Goal: Transaction & Acquisition: Subscribe to service/newsletter

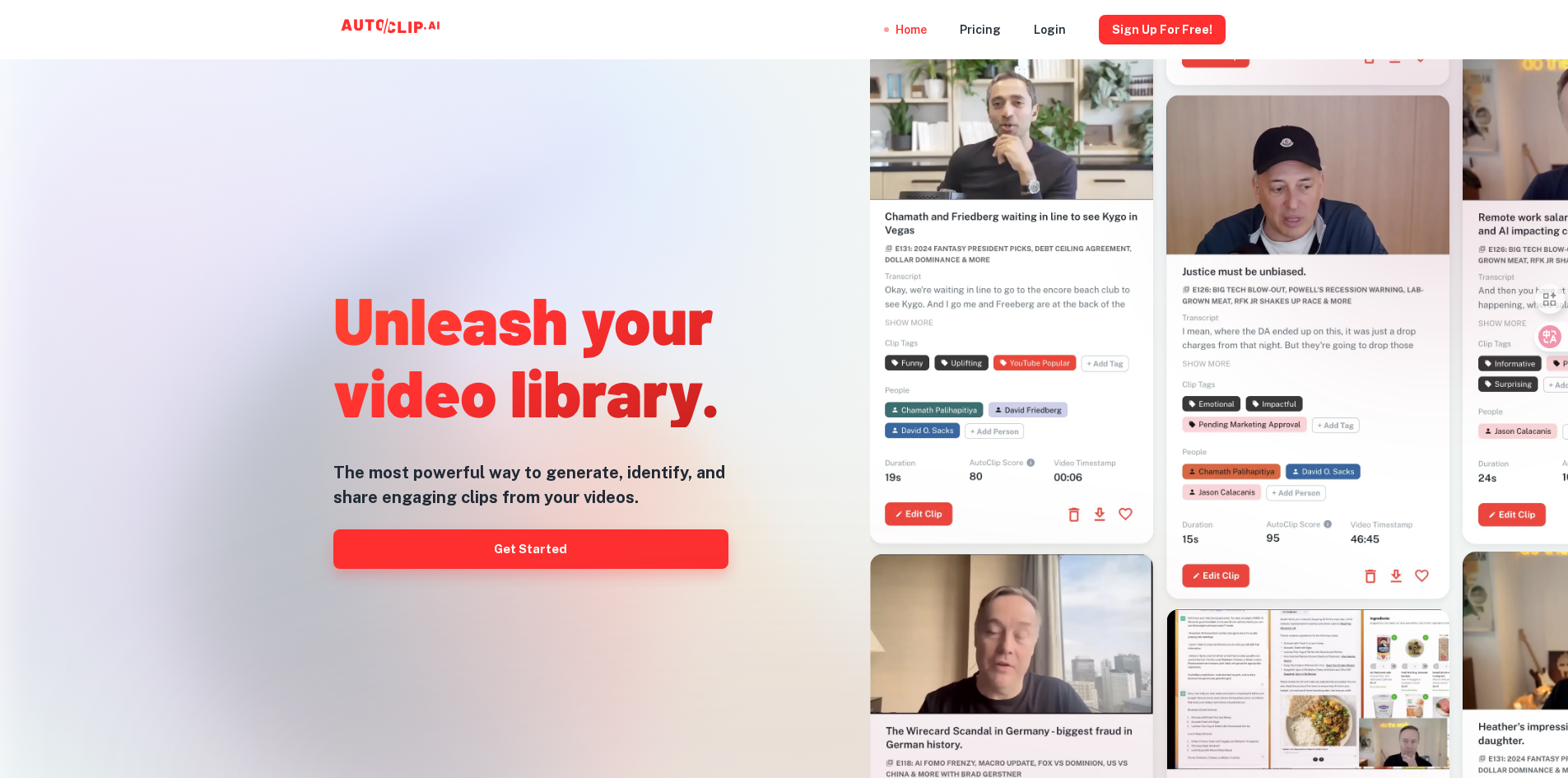
click at [650, 549] on link "Get Started" at bounding box center [531, 549] width 395 height 39
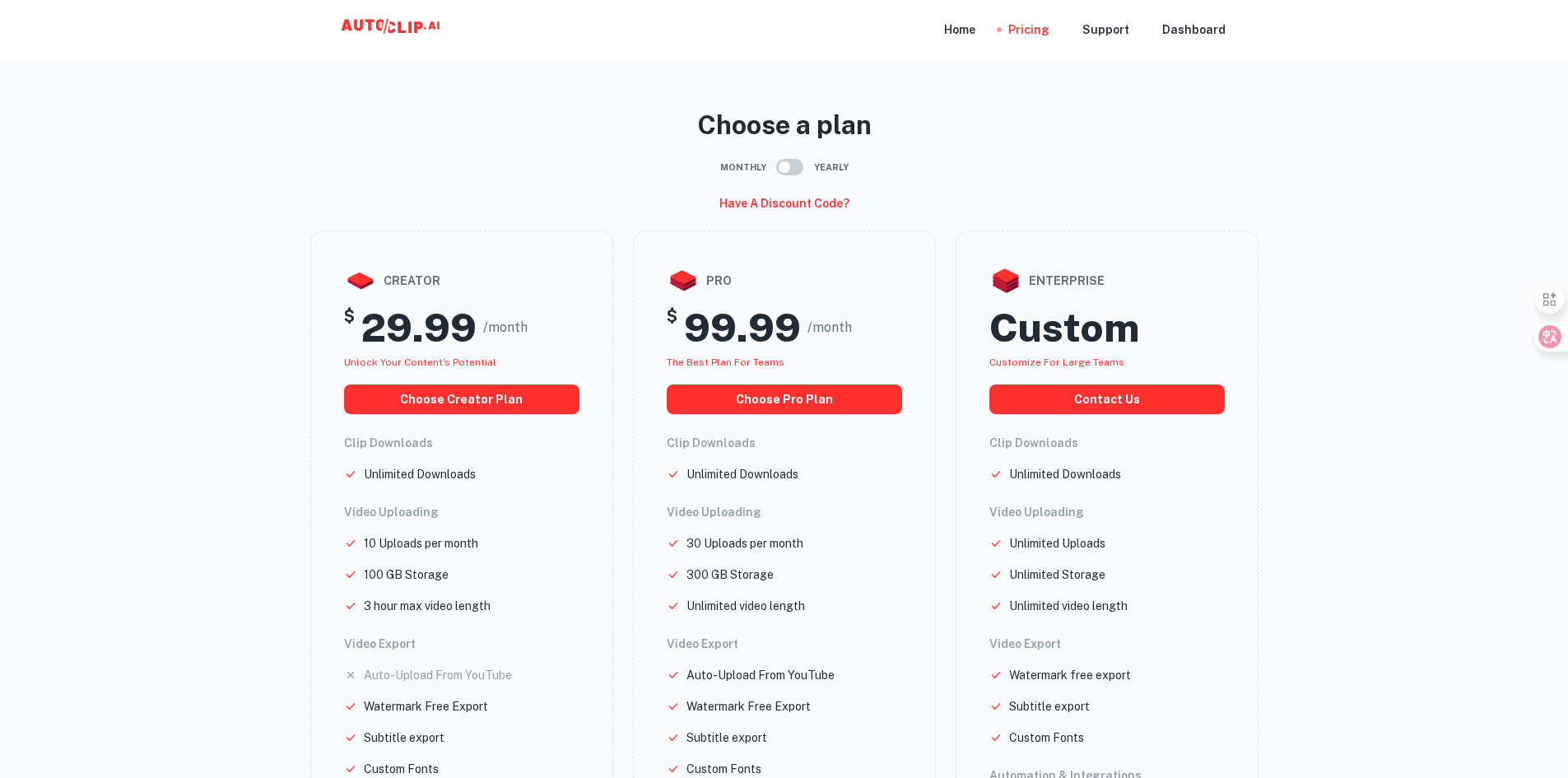
click at [400, 26] on icon at bounding box center [402, 28] width 8 height 12
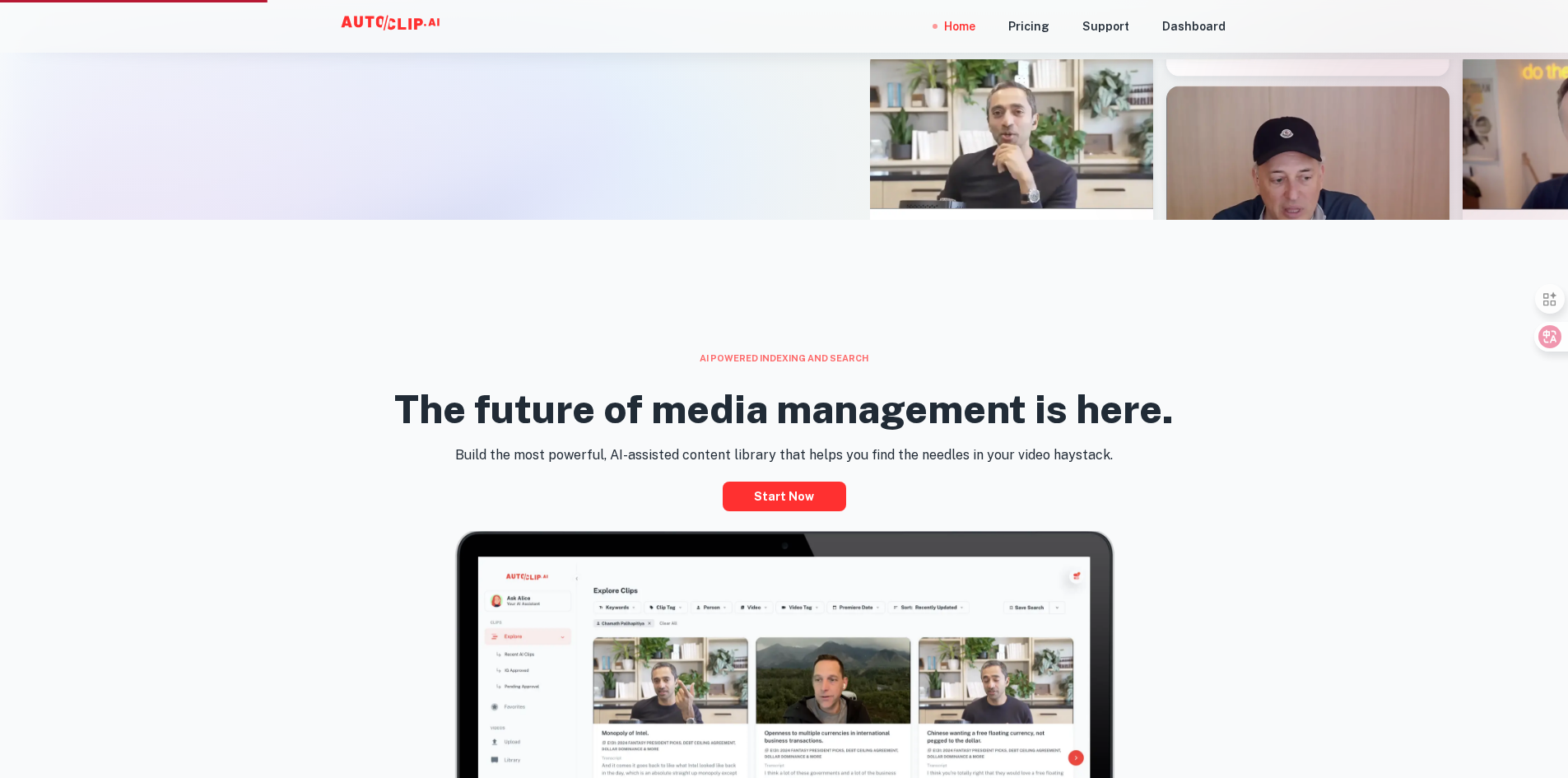
scroll to position [659, 0]
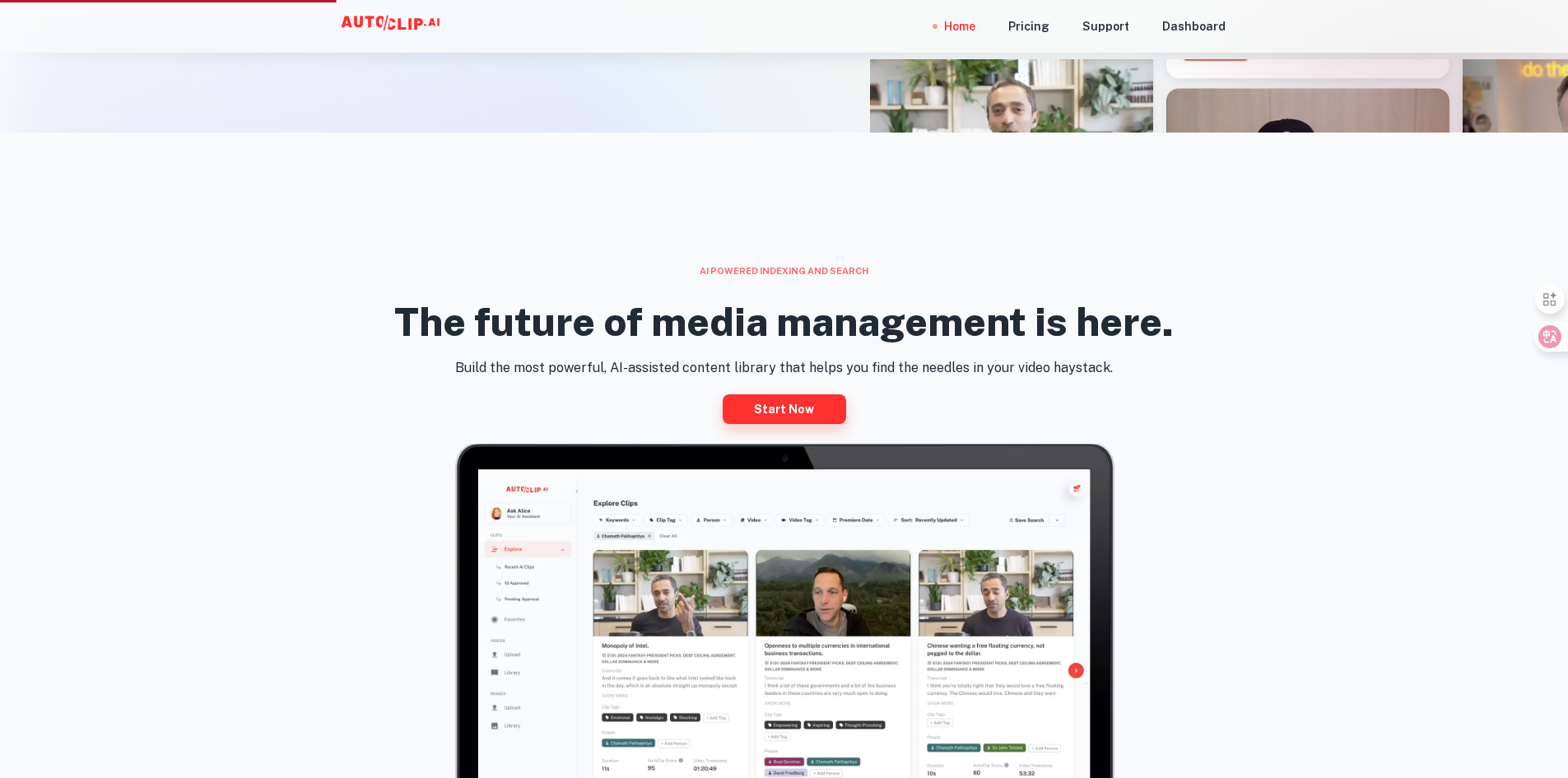
click at [815, 406] on link "Start now" at bounding box center [784, 409] width 123 height 29
